Goal: Task Accomplishment & Management: Manage account settings

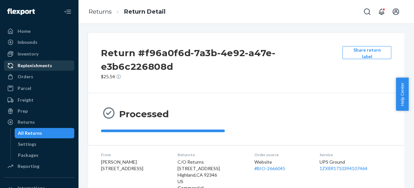
drag, startPoint x: 31, startPoint y: 80, endPoint x: 57, endPoint y: 69, distance: 28.2
click at [31, 80] on div "Orders" at bounding box center [26, 77] width 16 height 7
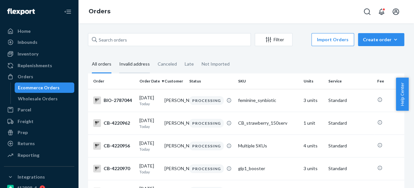
click at [137, 65] on div "Invalid address" at bounding box center [134, 65] width 31 height 18
click at [115, 56] on input "Invalid address" at bounding box center [115, 56] width 0 height 0
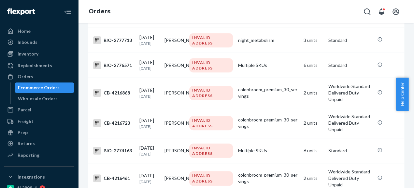
scroll to position [289, 0]
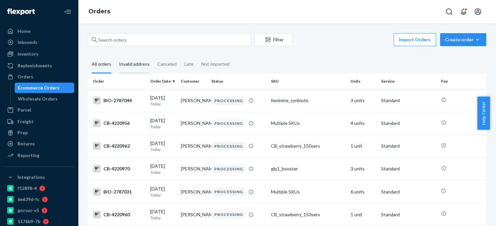
click at [135, 62] on div "Invalid address" at bounding box center [134, 65] width 31 height 18
click at [115, 56] on input "Invalid address" at bounding box center [115, 56] width 0 height 0
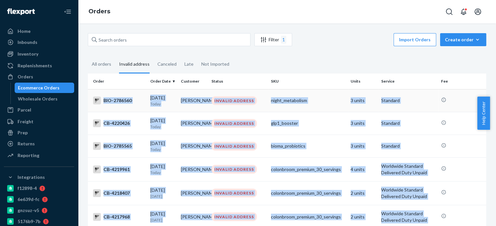
drag, startPoint x: 411, startPoint y: 174, endPoint x: 103, endPoint y: 102, distance: 316.0
copy tbody "BIO-2786560 09/24/2025 Today Densie Murphy INVALID ADDRESS night_metabolism 3 u…"
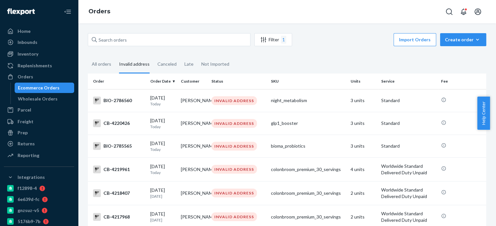
click at [153, 17] on div "Orders" at bounding box center [287, 11] width 418 height 23
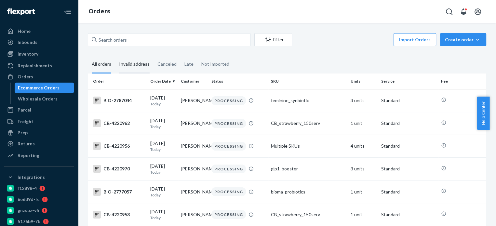
click at [133, 66] on div "Invalid address" at bounding box center [134, 65] width 31 height 18
click at [115, 56] on input "Invalid address" at bounding box center [115, 56] width 0 height 0
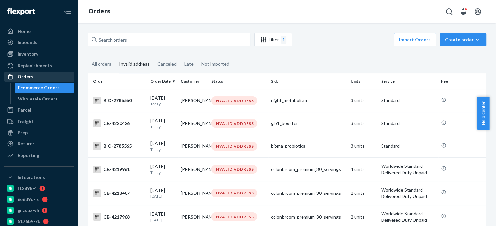
click at [27, 78] on div "Orders" at bounding box center [26, 77] width 16 height 7
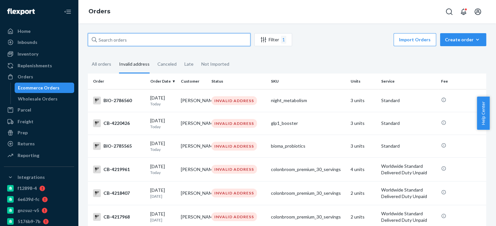
click at [103, 37] on input "text" at bounding box center [169, 39] width 163 height 13
click at [111, 42] on input "text" at bounding box center [169, 39] width 163 height 13
paste input "BIO-2786560"
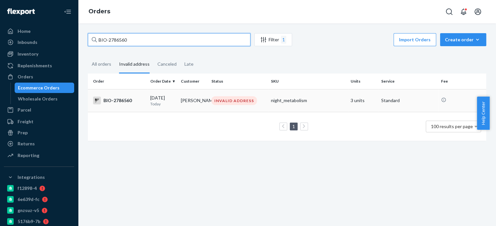
type input "BIO-2786560"
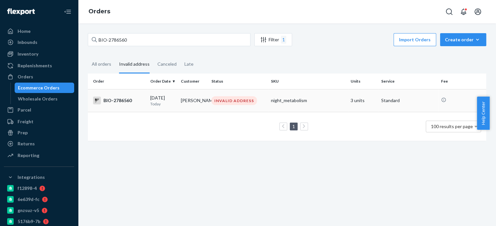
click at [119, 102] on div "BIO-2786560" at bounding box center [119, 101] width 52 height 8
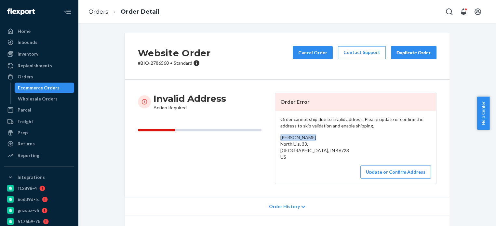
drag, startPoint x: 311, startPoint y: 136, endPoint x: 276, endPoint y: 140, distance: 35.7
click at [276, 140] on div "Order cannot ship due to invalid address. Please update or confirm the address …" at bounding box center [355, 147] width 161 height 73
copy span "Densie Murphy"
drag, startPoint x: 276, startPoint y: 144, endPoint x: 300, endPoint y: 159, distance: 28.8
click at [300, 159] on div "Order cannot ship due to invalid address. Please update or confirm the address …" at bounding box center [355, 147] width 161 height 73
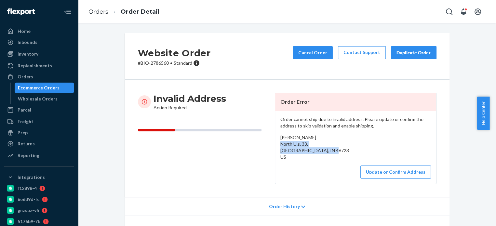
copy span "North U.s. 33, Churubusco, IN 46723 US"
click at [380, 171] on button "Update or Confirm Address" at bounding box center [396, 172] width 71 height 13
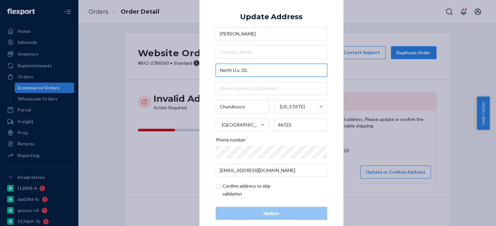
click at [248, 72] on input "North U.s. 33," at bounding box center [272, 70] width 112 height 13
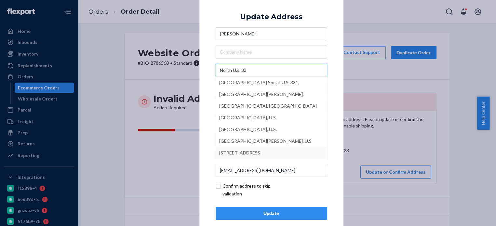
type input "North U.s. 33"
click at [271, 214] on div "Update" at bounding box center [271, 213] width 101 height 7
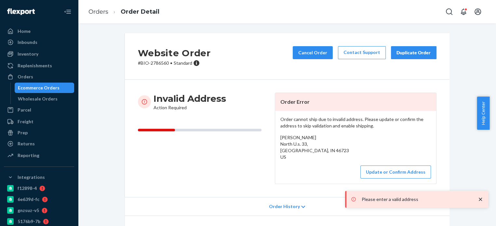
click at [482, 199] on icon "close toast" at bounding box center [480, 199] width 3 height 3
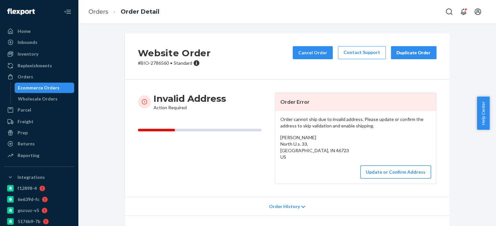
click at [397, 171] on button "Update or Confirm Address" at bounding box center [396, 172] width 71 height 13
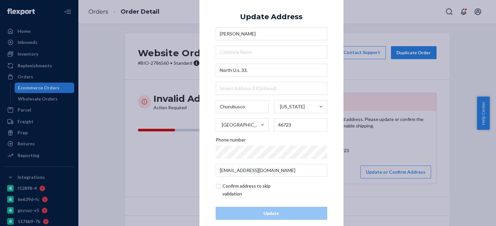
click at [216, 186] on input "checkbox" at bounding box center [253, 190] width 75 height 16
checkbox input "true"
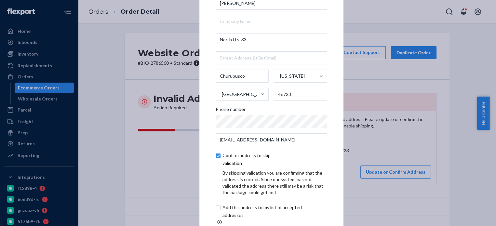
click at [216, 196] on div "By skipping validation you are confirming that the address is correct. Since ou…" at bounding box center [272, 183] width 112 height 26
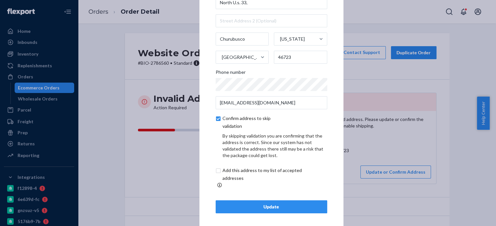
click at [216, 173] on input "checkbox" at bounding box center [270, 175] width 108 height 16
checkbox input "true"
click at [269, 206] on div "Update" at bounding box center [271, 207] width 101 height 7
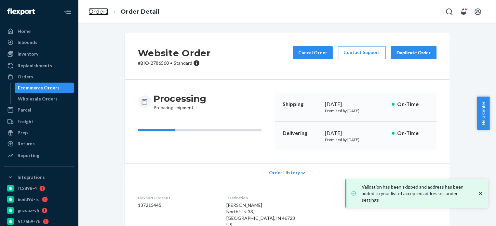
drag, startPoint x: 101, startPoint y: 13, endPoint x: 128, endPoint y: 28, distance: 30.9
click at [101, 13] on link "Orders" at bounding box center [99, 11] width 20 height 7
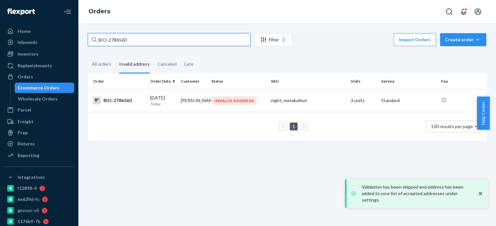
drag, startPoint x: 131, startPoint y: 40, endPoint x: 85, endPoint y: 45, distance: 47.2
click at [85, 45] on div "BIO-2786560 Filter 1 Import Orders Create order Ecommerce order Removal order A…" at bounding box center [287, 90] width 408 height 114
paste input "CB-4220426"
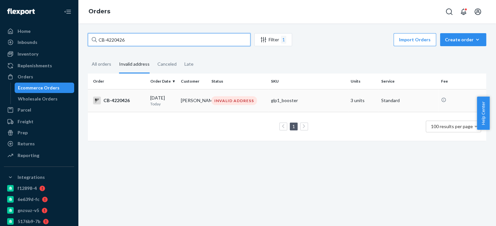
type input "CB-4220426"
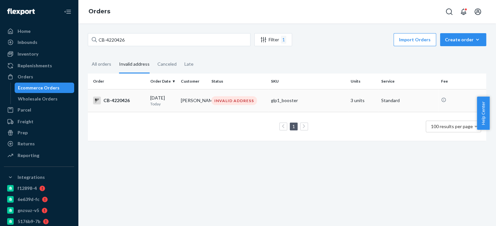
click at [124, 103] on div "CB-4220426" at bounding box center [119, 101] width 52 height 8
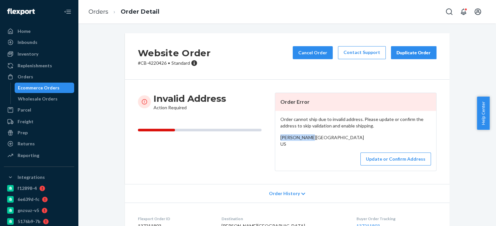
drag, startPoint x: 312, startPoint y: 136, endPoint x: 270, endPoint y: 135, distance: 41.7
click at [270, 135] on div "Invalid Address Action Required Order Error Order cannot ship due to invalid ad…" at bounding box center [287, 132] width 299 height 78
copy span "RICKY CAROLL"
drag, startPoint x: 276, startPoint y: 145, endPoint x: 306, endPoint y: 160, distance: 33.6
click at [306, 160] on div "Order cannot ship due to invalid address. Please update or confirm the address …" at bounding box center [355, 141] width 161 height 60
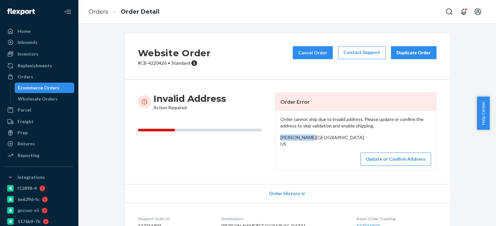
copy span "Horse Cove Road CANTON, NC 28716 US"
click at [381, 166] on button "Update or Confirm Address" at bounding box center [396, 159] width 71 height 13
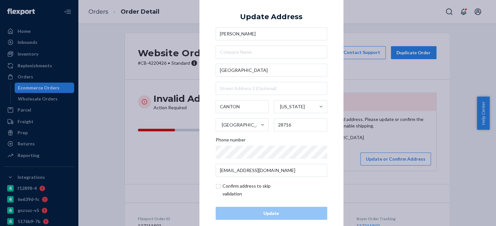
scroll to position [10, 0]
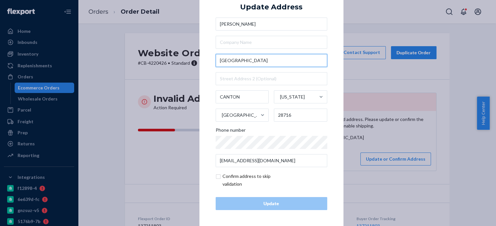
click at [254, 60] on input "Horse Cove Road" at bounding box center [272, 60] width 112 height 13
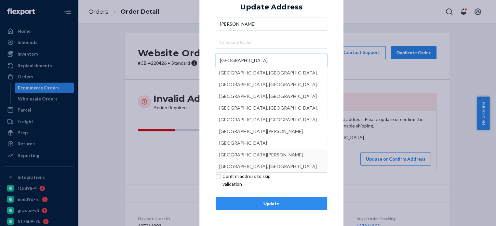
type input "Horse Cove Road,"
click at [254, 203] on div "Update" at bounding box center [271, 203] width 101 height 7
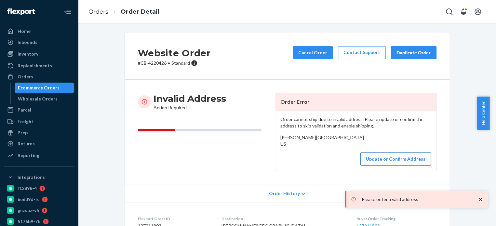
click at [389, 166] on button "Update or Confirm Address" at bounding box center [396, 159] width 71 height 13
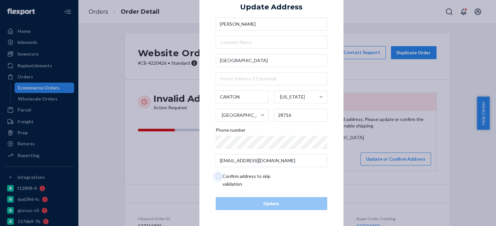
click at [216, 176] on input "checkbox" at bounding box center [253, 180] width 75 height 16
checkbox input "true"
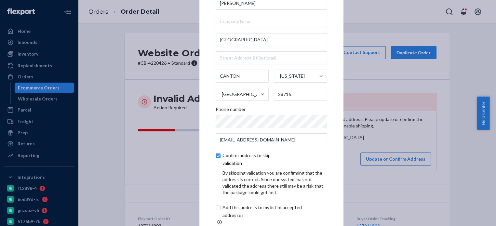
scroll to position [37, 0]
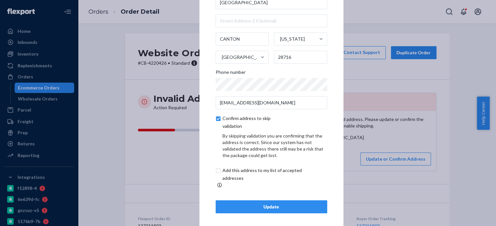
click at [216, 174] on input "checkbox" at bounding box center [270, 175] width 108 height 16
checkbox input "true"
click at [269, 204] on div "Update" at bounding box center [271, 207] width 101 height 7
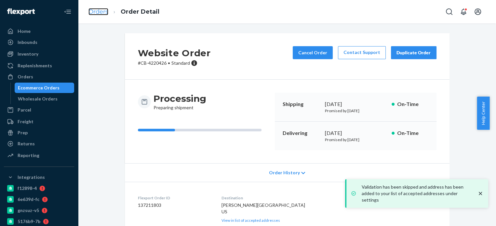
click at [96, 13] on link "Orders" at bounding box center [99, 11] width 20 height 7
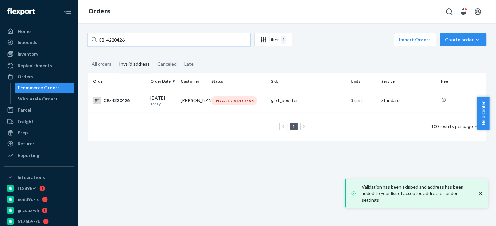
drag, startPoint x: 104, startPoint y: 40, endPoint x: 76, endPoint y: 43, distance: 27.5
click at [76, 43] on div "Home Inbounds Shipping Plans Problems Inventory Products Branded Packaging Repl…" at bounding box center [248, 113] width 496 height 226
paste input "BIO-2785565"
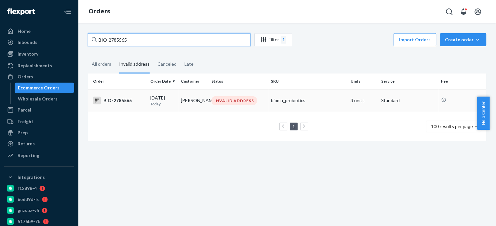
type input "BIO-2785565"
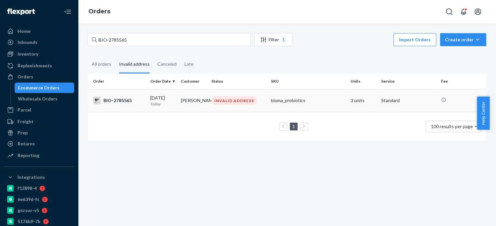
click at [117, 101] on div "BIO-2785565" at bounding box center [119, 101] width 52 height 8
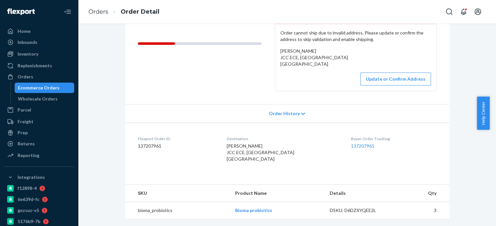
scroll to position [43, 0]
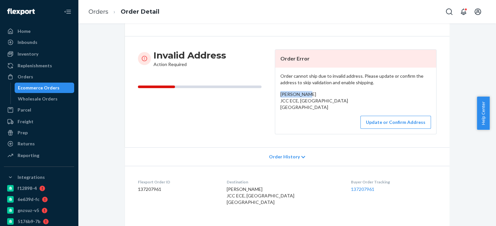
drag, startPoint x: 307, startPoint y: 94, endPoint x: 274, endPoint y: 97, distance: 32.7
click at [275, 97] on div "Order cannot ship due to invalid address. Please update or confirm the address …" at bounding box center [355, 101] width 161 height 66
copy span "Jayne Smith"
drag, startPoint x: 279, startPoint y: 103, endPoint x: 306, endPoint y: 113, distance: 28.8
click at [306, 111] on div "Jayne Smith JCC ECE, ECE Staten Island, NY 10314 US" at bounding box center [356, 101] width 151 height 20
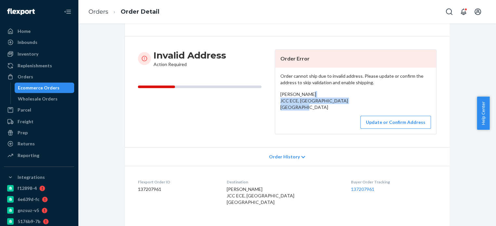
copy span "JCC ECE, ECE Staten Island, NY 10314 US"
click at [99, 9] on link "Orders" at bounding box center [99, 11] width 20 height 7
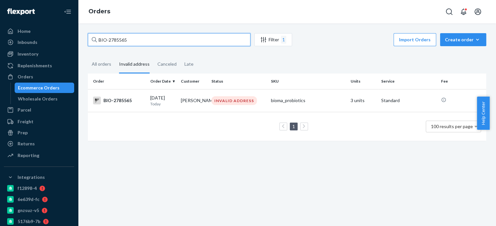
drag, startPoint x: 136, startPoint y: 40, endPoint x: 79, endPoint y: 44, distance: 57.0
click at [79, 44] on div "BIO-2785565 Filter 1 Import Orders Create order Ecommerce order Removal order A…" at bounding box center [287, 124] width 418 height 203
paste input "CB-4219961"
type input "CB-4219961"
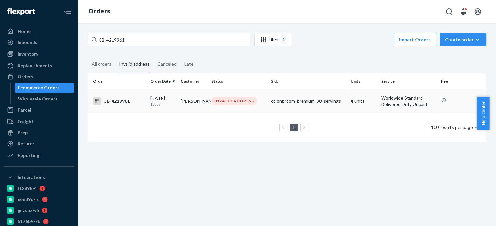
click at [116, 103] on div "CB-4219961" at bounding box center [119, 101] width 52 height 8
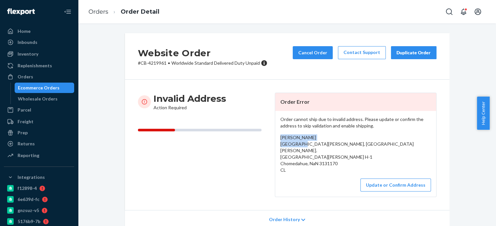
drag, startPoint x: 319, startPoint y: 135, endPoint x: 273, endPoint y: 139, distance: 46.1
click at [275, 139] on div "Order cannot ship due to invalid address. Please update or confirm the address …" at bounding box center [355, 154] width 161 height 86
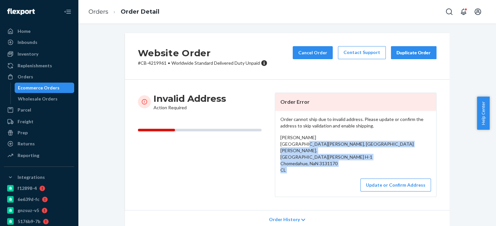
drag, startPoint x: 278, startPoint y: 147, endPoint x: 305, endPoint y: 167, distance: 33.4
click at [305, 167] on div "Order cannot ship due to invalid address. Please update or confirm the address …" at bounding box center [355, 154] width 161 height 86
copy div "Santa Maria de chomedahue, Santa Cruz. santa María de Chomedahue Lote H-1 Chome…"
click at [303, 179] on div "Update or Confirm Address" at bounding box center [356, 185] width 151 height 13
drag, startPoint x: 274, startPoint y: 150, endPoint x: 304, endPoint y: 165, distance: 33.6
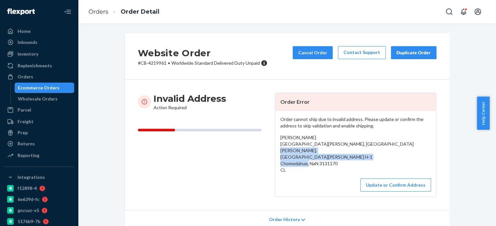
click at [304, 165] on div "Order cannot ship due to invalid address. Please update or confirm the address …" at bounding box center [355, 154] width 161 height 86
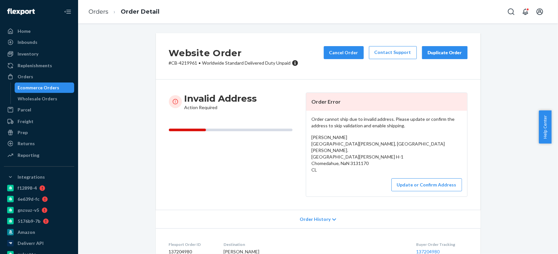
click at [477, 11] on div "Orders Order Detail" at bounding box center [318, 11] width 480 height 23
click at [204, 176] on div "Invalid Address Action Required" at bounding box center [235, 145] width 132 height 104
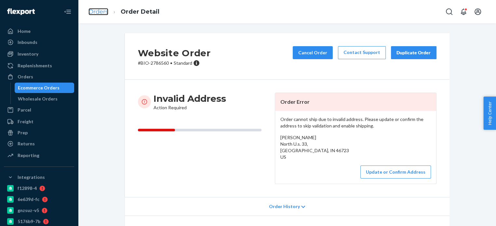
click at [99, 8] on link "Orders" at bounding box center [99, 11] width 20 height 7
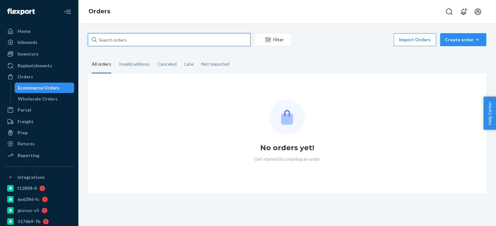
click at [117, 37] on input "text" at bounding box center [169, 39] width 163 height 13
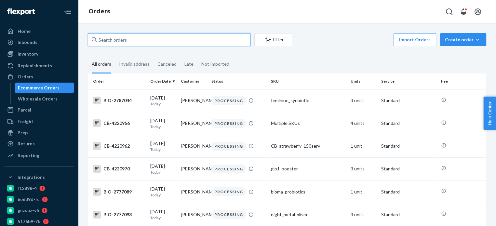
paste input "Densie Murphy"
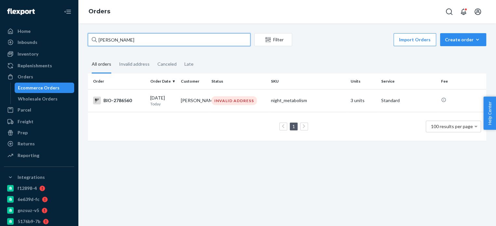
drag, startPoint x: 139, startPoint y: 41, endPoint x: 82, endPoint y: 43, distance: 57.0
click at [87, 45] on div "Densie Murphy Filter Import Orders Create order Ecommerce order Removal order A…" at bounding box center [287, 90] width 408 height 114
paste input "RICKY CAROLL"
drag, startPoint x: 141, startPoint y: 37, endPoint x: 81, endPoint y: 48, distance: 61.6
click at [81, 48] on div "RICKY CAROLL Filter Import Orders Create order Ecommerce order Removal order Al…" at bounding box center [287, 124] width 418 height 203
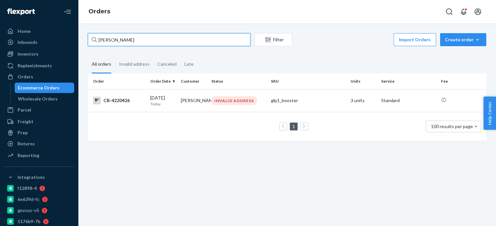
paste input "Jayne Smith"
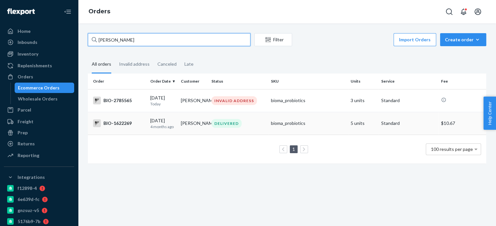
type input "Jayne Smith"
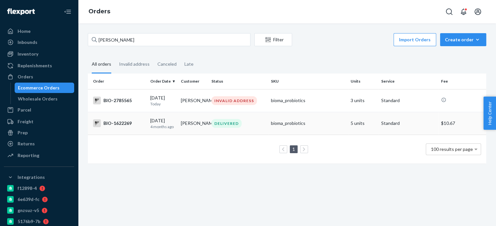
click at [125, 123] on div "BIO-1622269" at bounding box center [119, 123] width 52 height 8
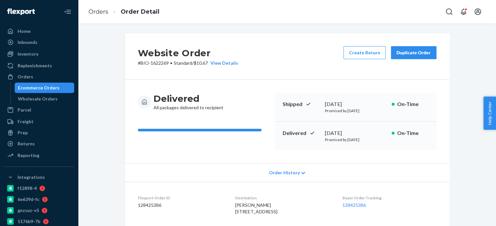
scroll to position [87, 0]
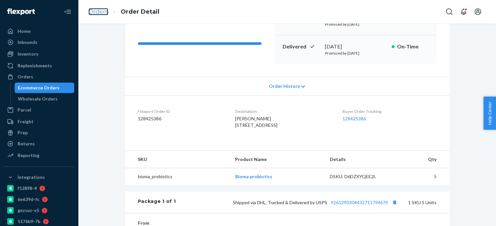
click at [107, 14] on link "Orders" at bounding box center [99, 11] width 20 height 7
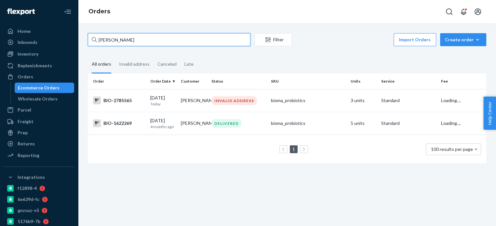
drag, startPoint x: 132, startPoint y: 40, endPoint x: 90, endPoint y: 48, distance: 42.7
click at [90, 47] on div "Jayne Smith Filter Import Orders Create order Ecommerce order Removal order" at bounding box center [287, 40] width 399 height 15
paste input "[PERSON_NAME]"
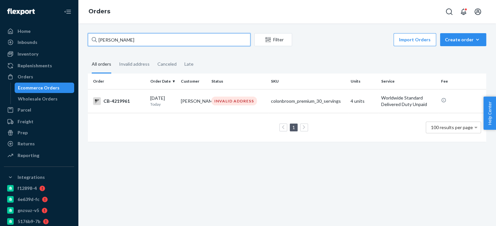
type input "[PERSON_NAME]"
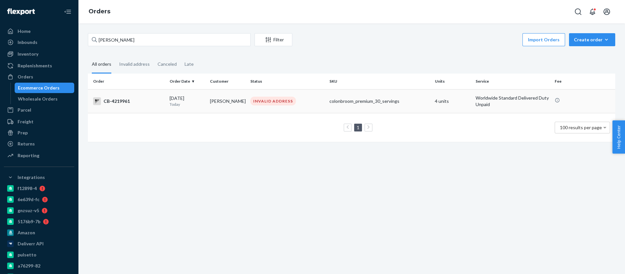
click at [119, 99] on div "CB-4219961" at bounding box center [128, 101] width 71 height 8
